Goal: Task Accomplishment & Management: Complete application form

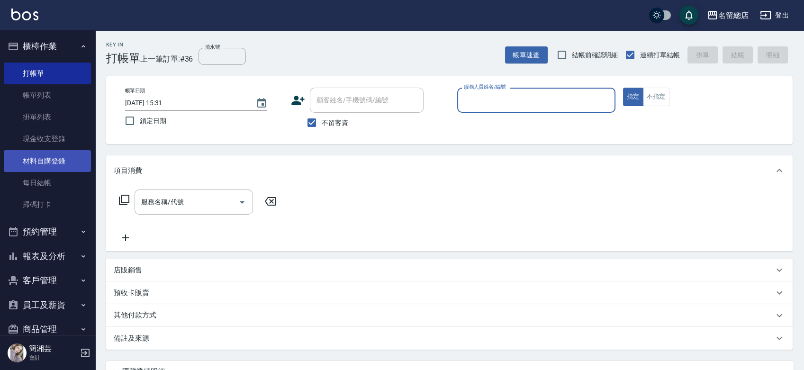
click at [32, 158] on link "材料自購登錄" at bounding box center [47, 161] width 87 height 22
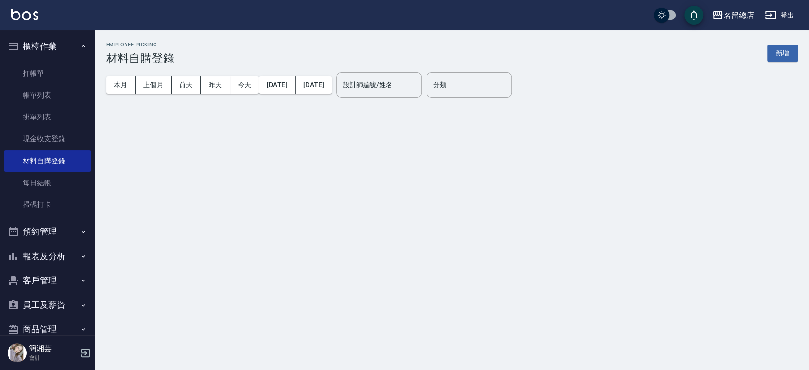
click at [792, 47] on button "新增" at bounding box center [782, 54] width 30 height 18
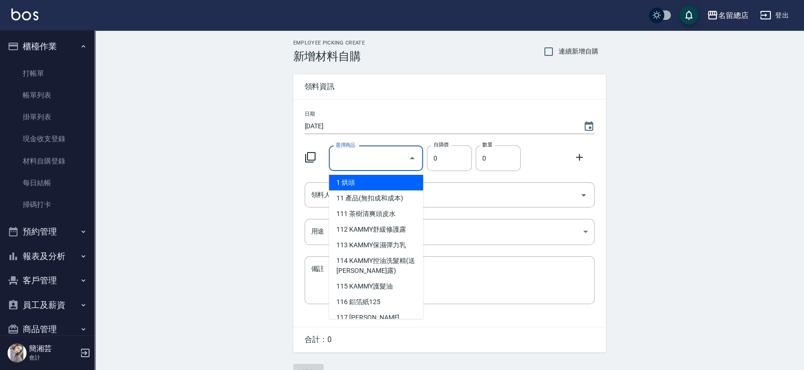
drag, startPoint x: 374, startPoint y: 155, endPoint x: 380, endPoint y: 164, distance: 10.7
click at [374, 155] on input "選擇商品" at bounding box center [369, 158] width 72 height 17
type input "[PERSON_NAME]-生化還原液第一劑"
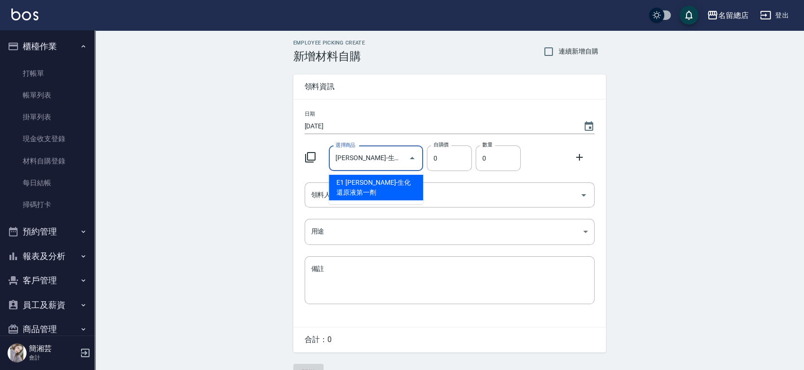
click at [388, 184] on li "E1 [PERSON_NAME]-生化還原液第一劑" at bounding box center [376, 188] width 94 height 26
type input "110"
type input "1"
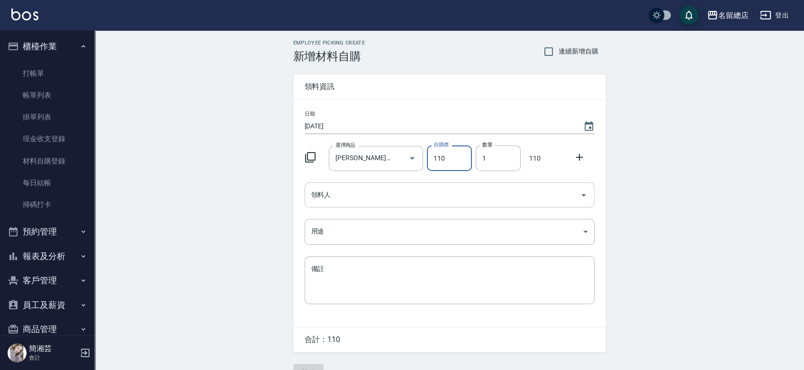
click at [384, 198] on input "領料人" at bounding box center [442, 195] width 267 height 17
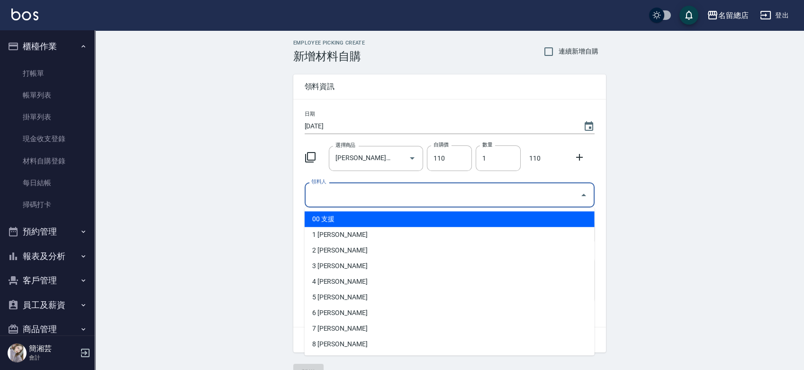
type input "2"
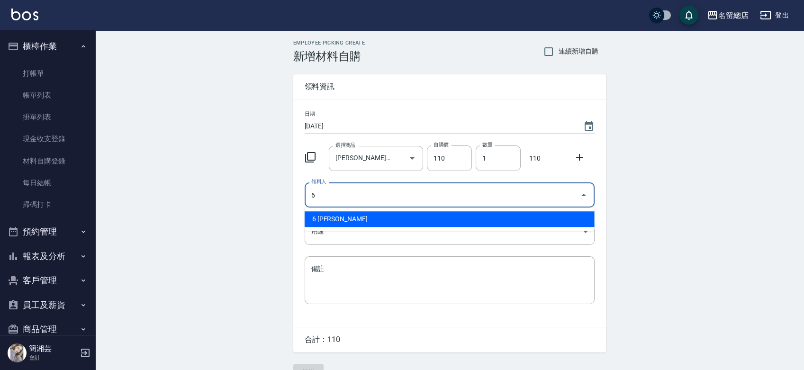
type input "6 [PERSON_NAME]"
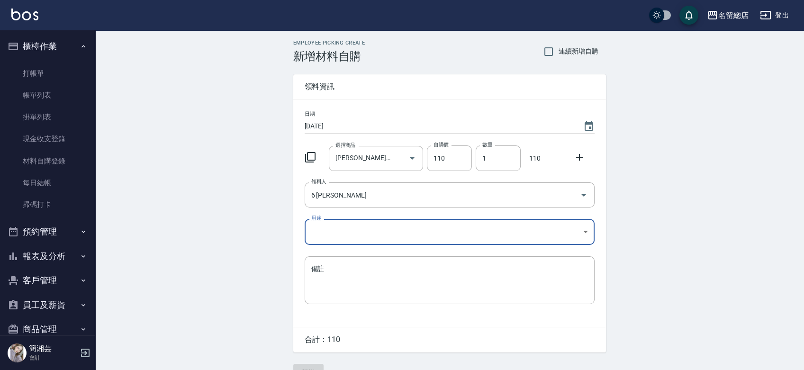
click at [579, 155] on icon at bounding box center [579, 157] width 11 height 11
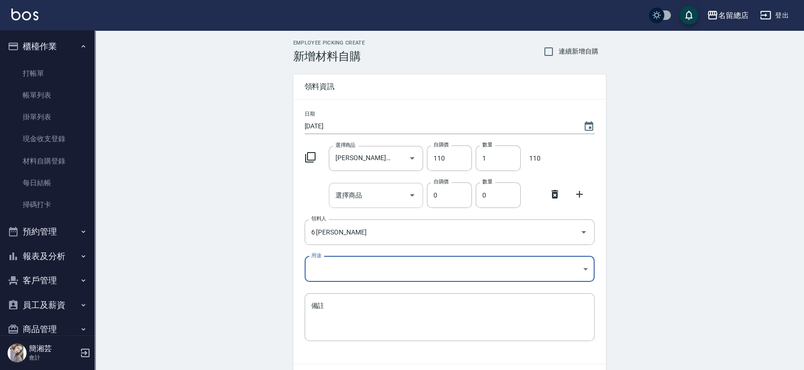
click at [383, 193] on input "選擇商品" at bounding box center [369, 195] width 72 height 17
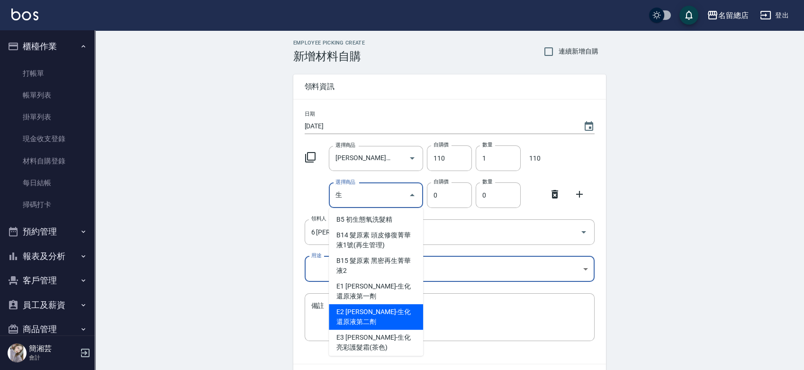
click at [378, 320] on li "E2 [PERSON_NAME]-生化還原液第二劑" at bounding box center [376, 317] width 94 height 26
type input "[PERSON_NAME]-生化還原液第二劑"
type input "110"
type input "1"
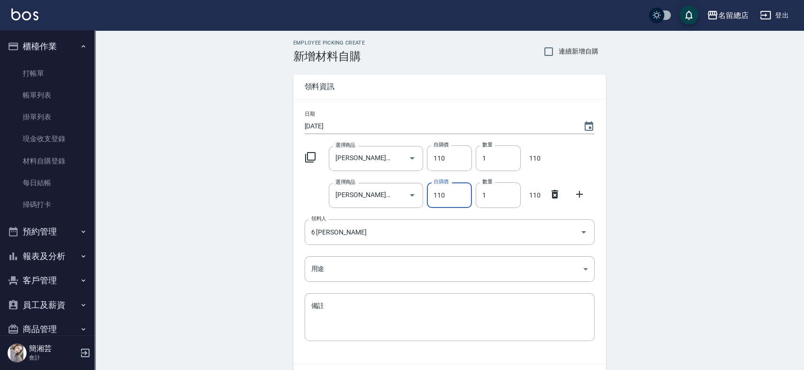
click at [568, 156] on div at bounding box center [558, 157] width 25 height 4
drag, startPoint x: 495, startPoint y: 154, endPoint x: 476, endPoint y: 155, distance: 19.0
click at [476, 155] on input "1" at bounding box center [498, 159] width 45 height 26
type input "0"
click at [547, 155] on div at bounding box center [558, 157] width 25 height 4
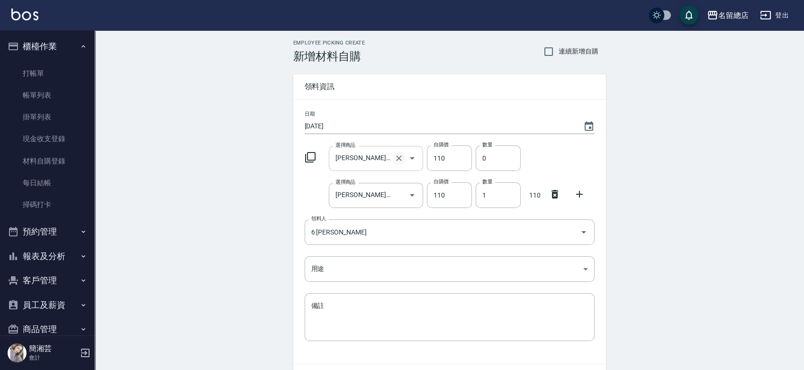
click at [400, 156] on icon "Clear" at bounding box center [399, 158] width 6 height 6
type input "0"
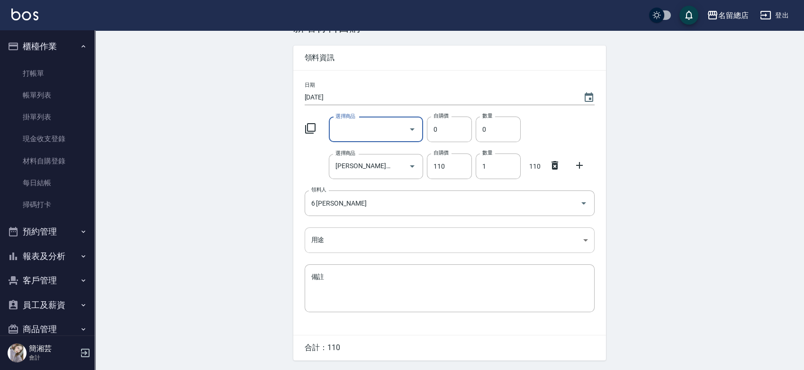
scroll to position [53, 0]
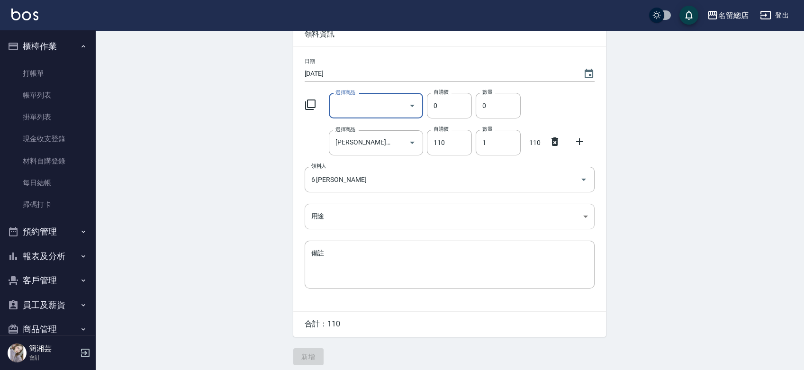
click at [342, 211] on body "名留總店 登出 櫃檯作業 打帳單 帳單列表 掛單列表 現金收支登錄 材料自購登錄 每日結帳 掃碼打卡 預約管理 預約管理 單日預約紀錄 單週預約紀錄 報表及分…" at bounding box center [402, 161] width 804 height 428
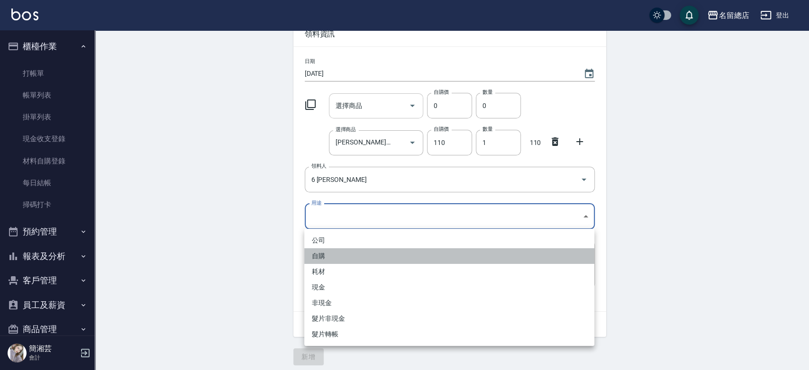
click at [323, 252] on li "自購" at bounding box center [449, 256] width 290 height 16
type input "自購"
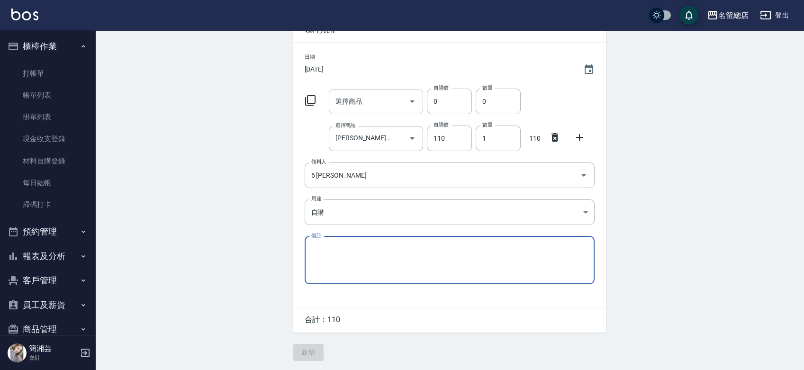
scroll to position [58, 0]
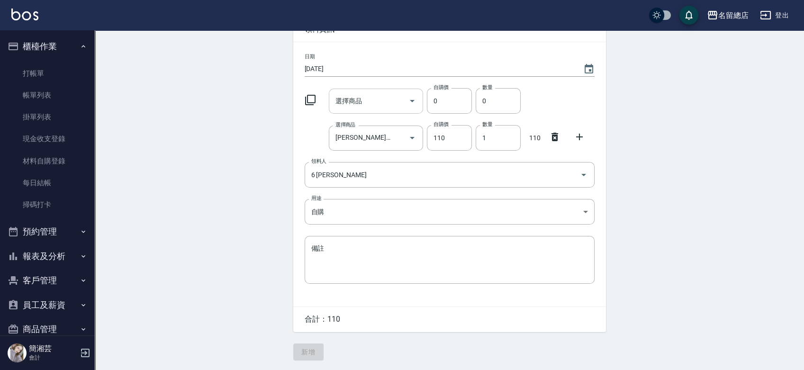
click at [308, 355] on div "Employee Picking Create 新增材料自購 連續新增自購 領料資訊 日期 [DATE] 選擇商品 選擇商品 自購價 0 自購價 數量 0 數…" at bounding box center [450, 171] width 332 height 397
click at [310, 352] on div "Employee Picking Create 新增材料自購 連續新增自購 領料資訊 日期 [DATE] 選擇商品 選擇商品 自購價 0 自購價 數量 0 數…" at bounding box center [450, 171] width 332 height 397
click at [543, 101] on div "選擇商品 選擇商品 自購價 0 自購價 數量 0 數量" at bounding box center [448, 98] width 294 height 29
click at [543, 102] on div "選擇商品 選擇商品 自購價 0 自購價 數量 0 數量" at bounding box center [448, 98] width 294 height 29
drag, startPoint x: 540, startPoint y: 92, endPoint x: 345, endPoint y: 101, distance: 195.0
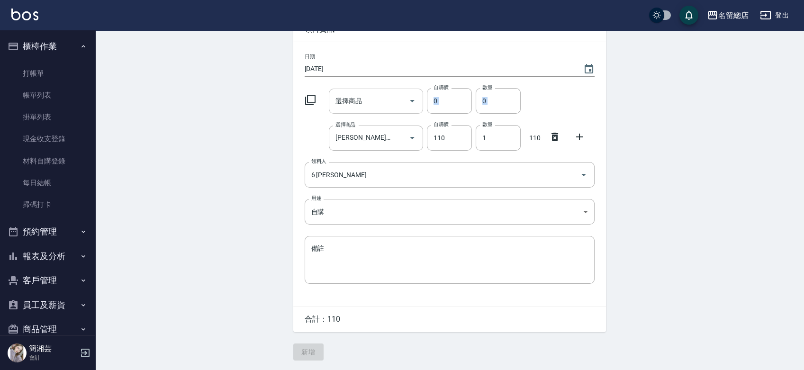
click at [345, 102] on div "選擇商品 選擇商品 自購價 0 自購價 數量 0 數量" at bounding box center [448, 98] width 294 height 29
click at [392, 135] on button "Clear" at bounding box center [398, 137] width 13 height 13
type input "0"
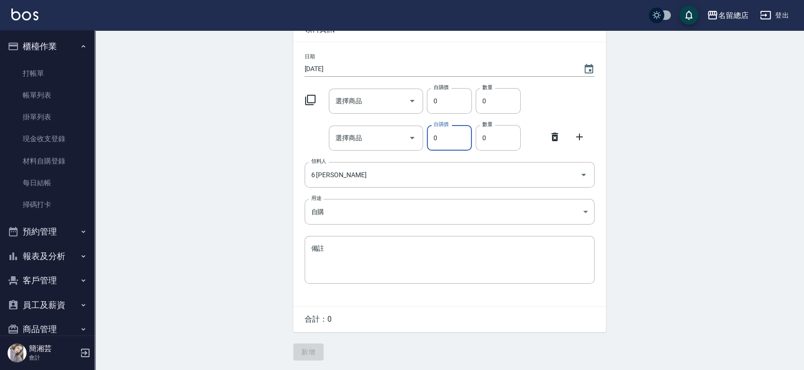
click at [560, 137] on icon at bounding box center [554, 136] width 11 height 11
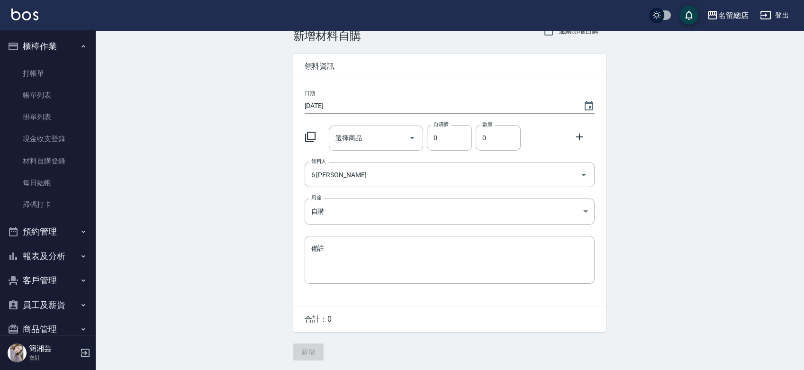
scroll to position [21, 0]
click at [355, 131] on input "選擇商品" at bounding box center [369, 138] width 72 height 17
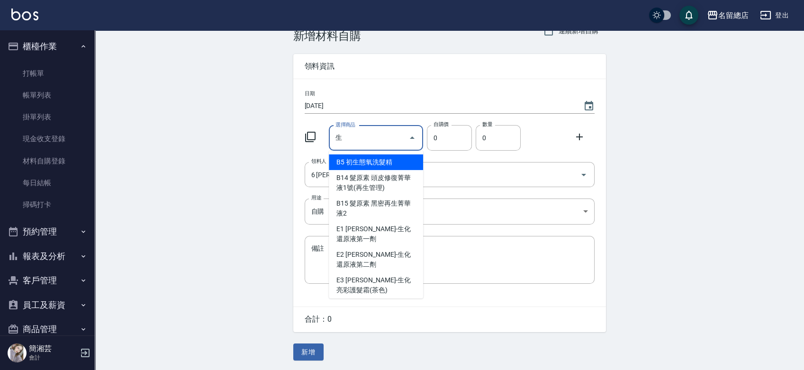
click at [368, 254] on li "E2 [PERSON_NAME]-生化還原液第二劑" at bounding box center [376, 260] width 94 height 26
type input "[PERSON_NAME]-生化還原液第二劑"
type input "110"
type input "1"
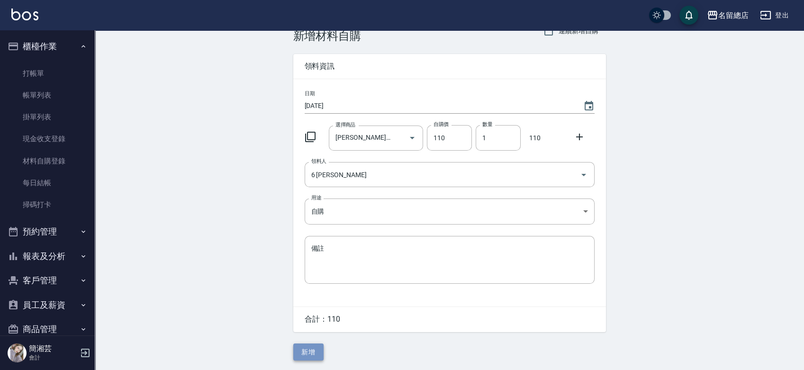
click at [308, 352] on button "新增" at bounding box center [308, 353] width 30 height 18
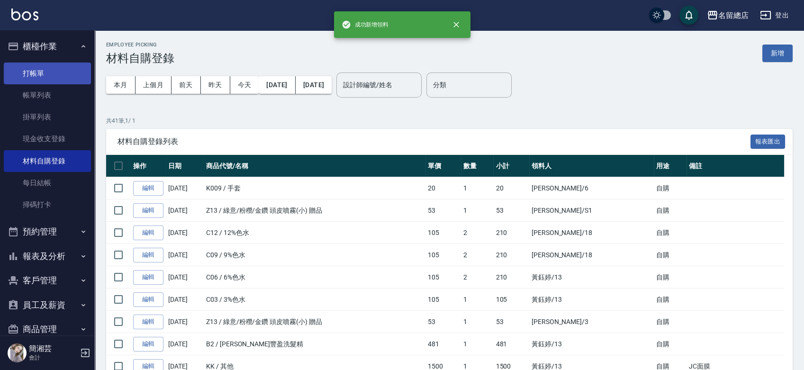
click at [29, 79] on link "打帳單" at bounding box center [47, 74] width 87 height 22
